Goal: Task Accomplishment & Management: Use online tool/utility

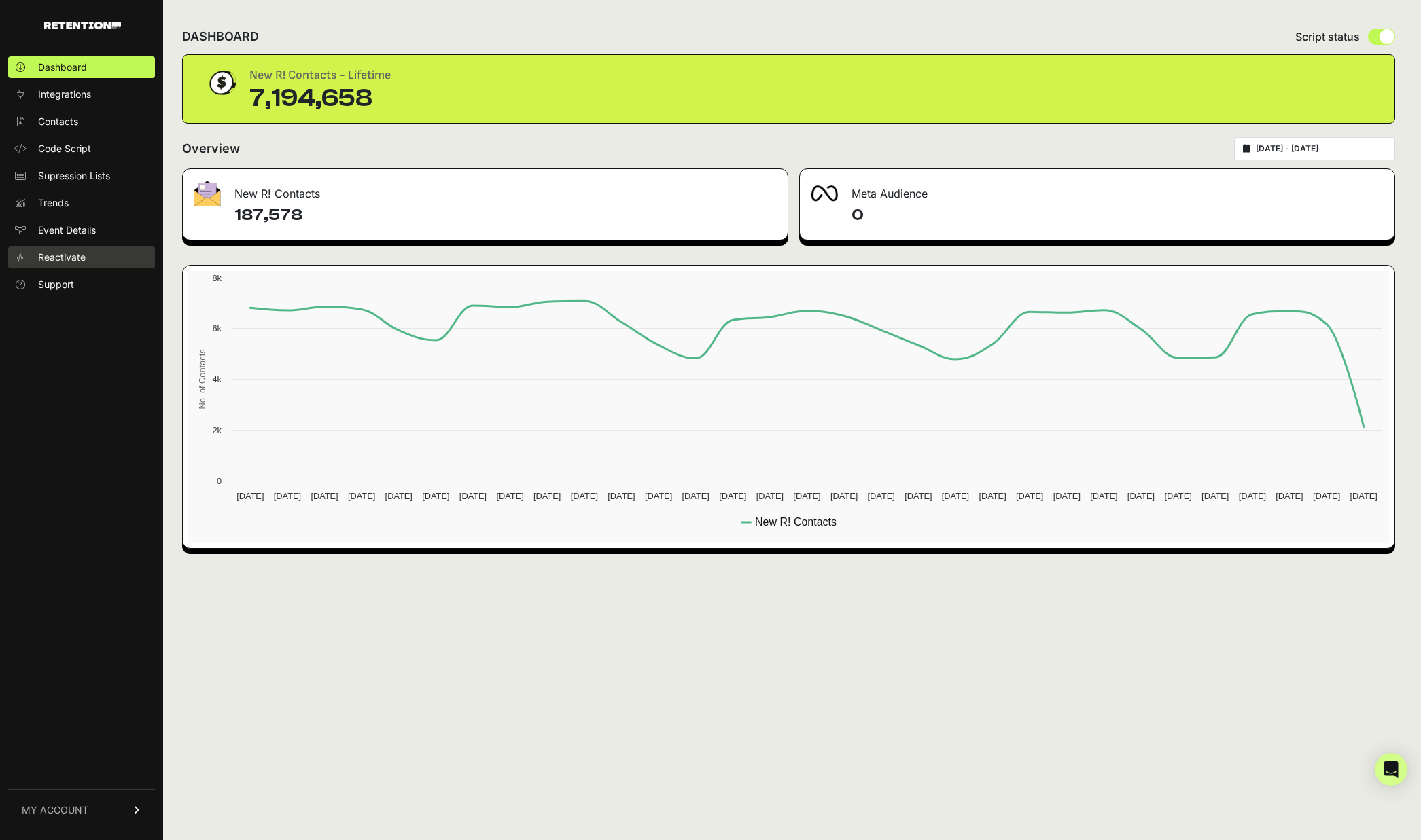
click at [78, 253] on span "Reactivate" at bounding box center [61, 257] width 47 height 13
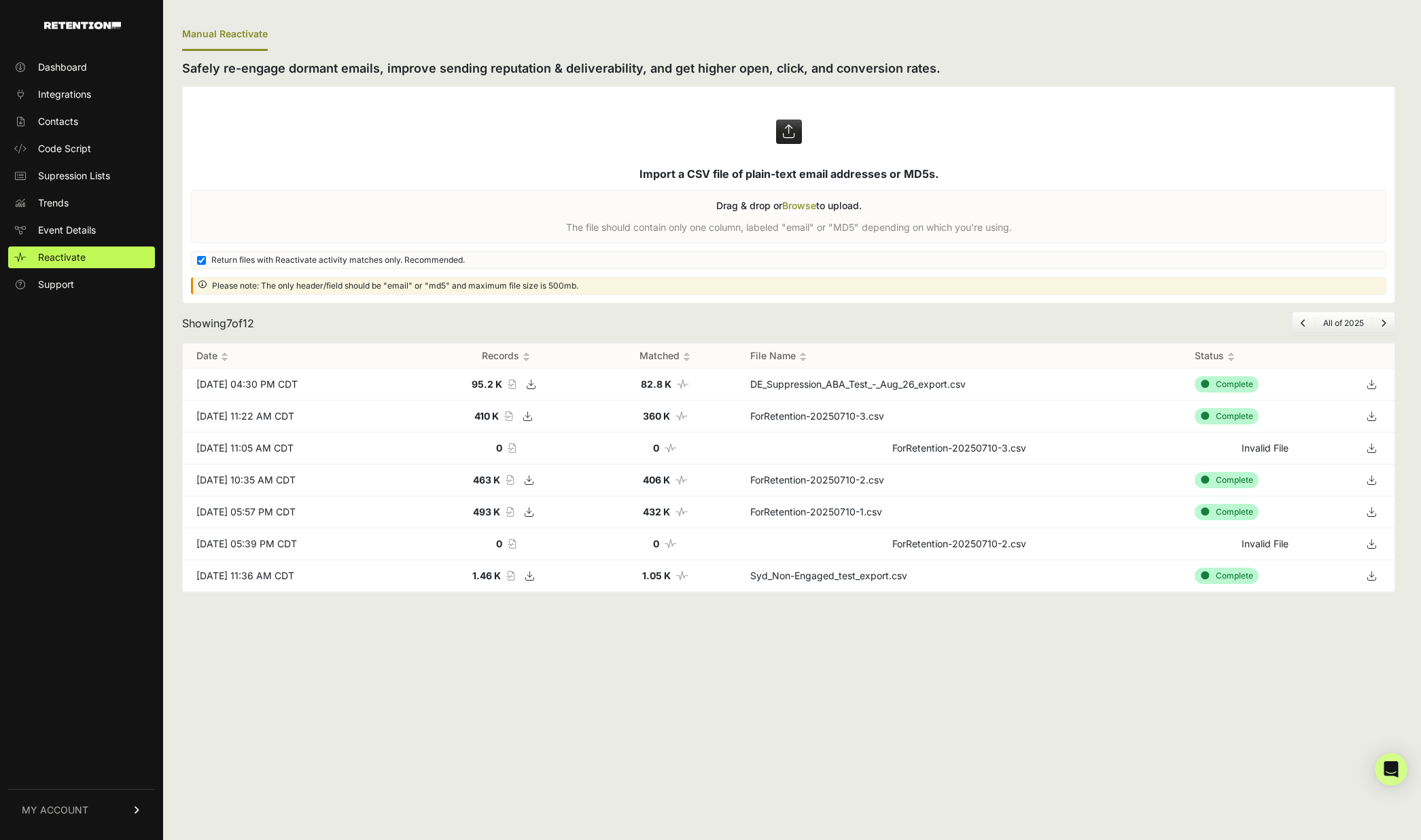
click at [845, 171] on label at bounding box center [788, 195] width 1211 height 216
click at [0, 0] on input "file" at bounding box center [0, 0] width 0 height 0
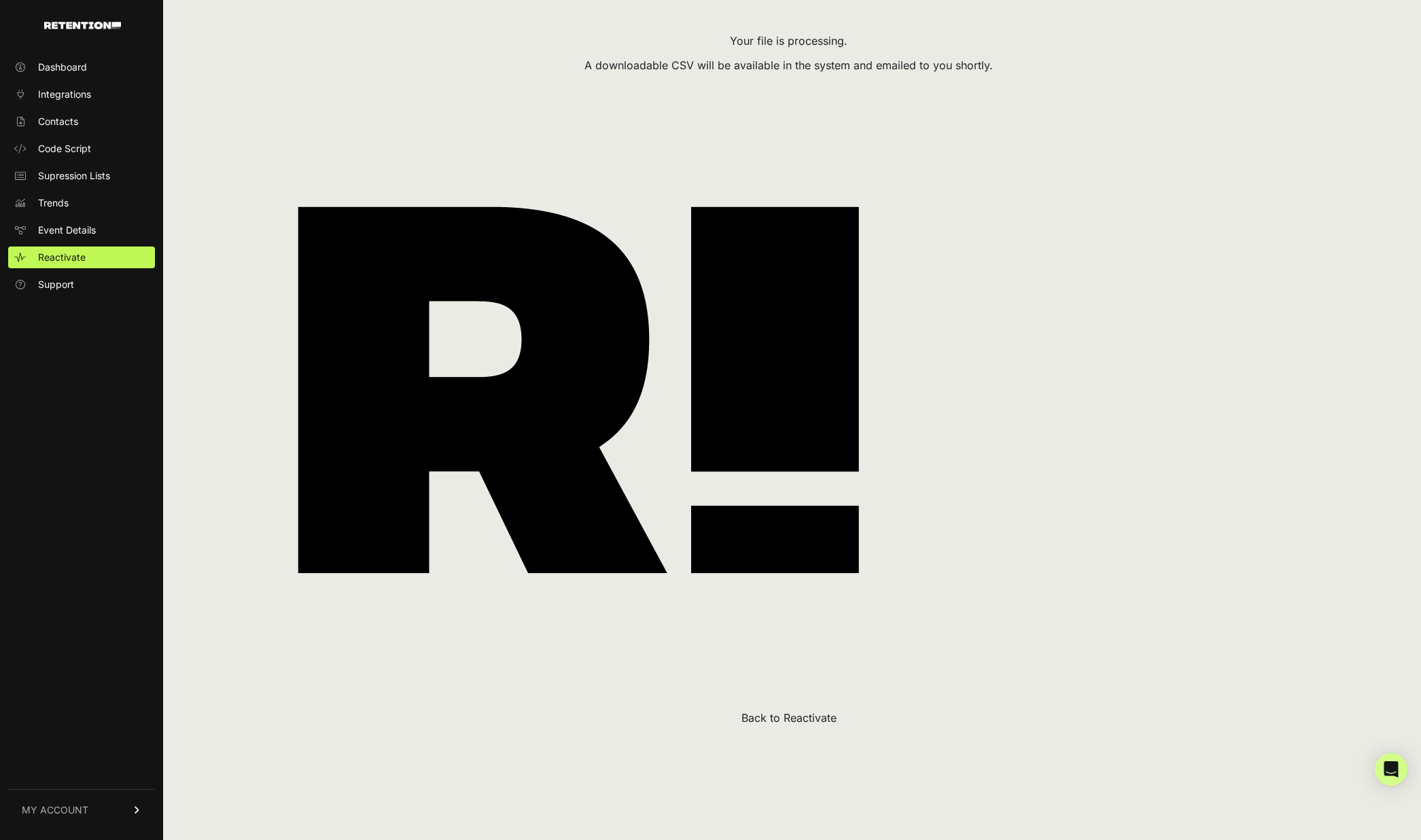
click at [799, 720] on button "Back to Reactivate" at bounding box center [789, 717] width 95 height 16
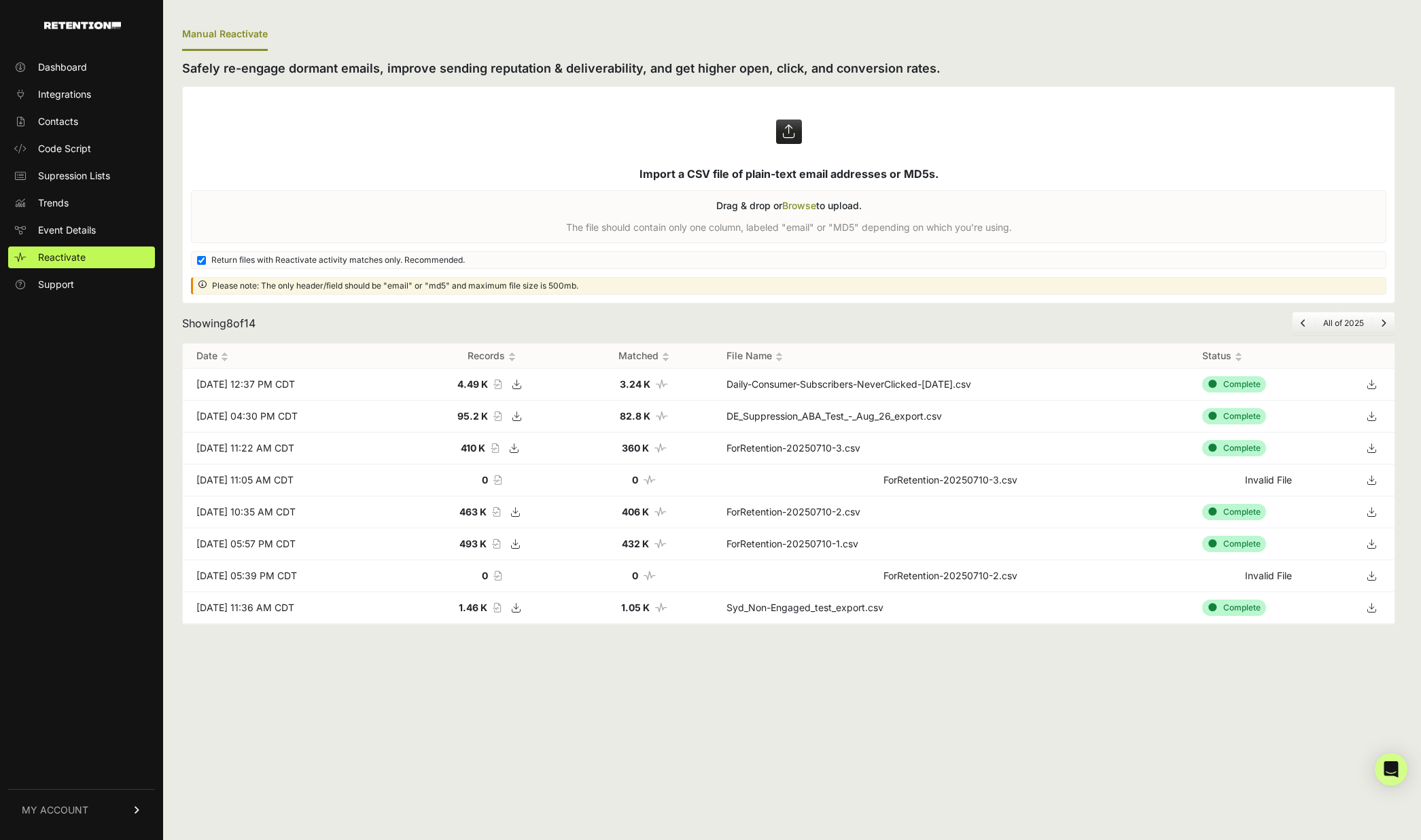
click at [1374, 384] on icon at bounding box center [1371, 384] width 19 height 20
